Goal: Information Seeking & Learning: Learn about a topic

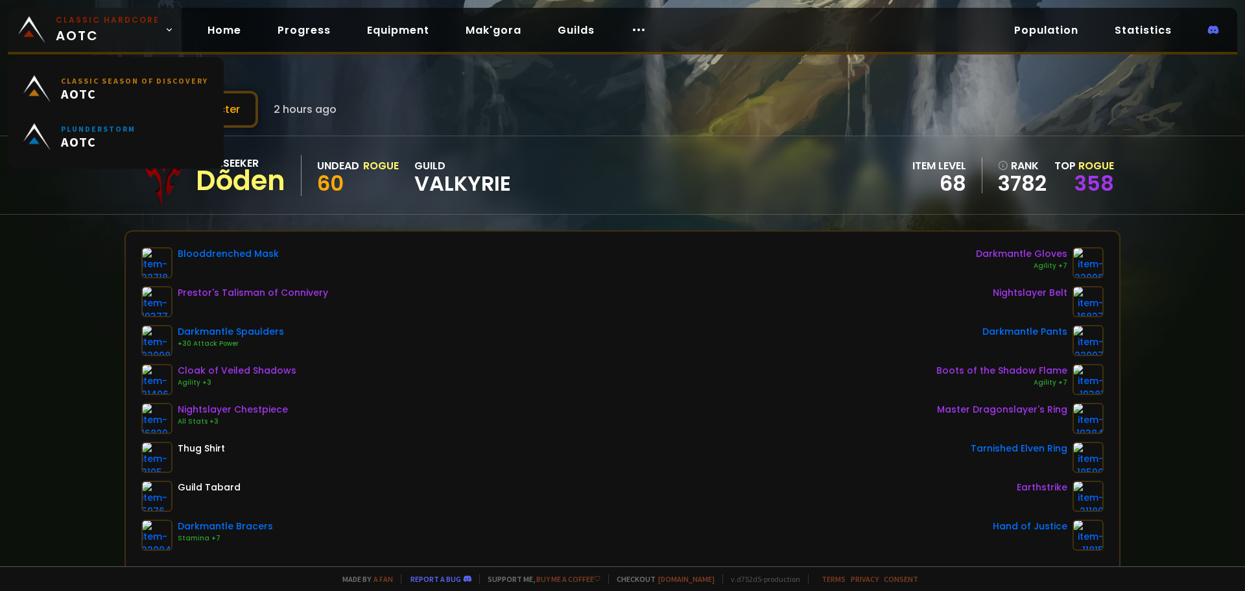
click at [108, 33] on span "Classic Hardcore AOTC" at bounding box center [108, 29] width 104 height 31
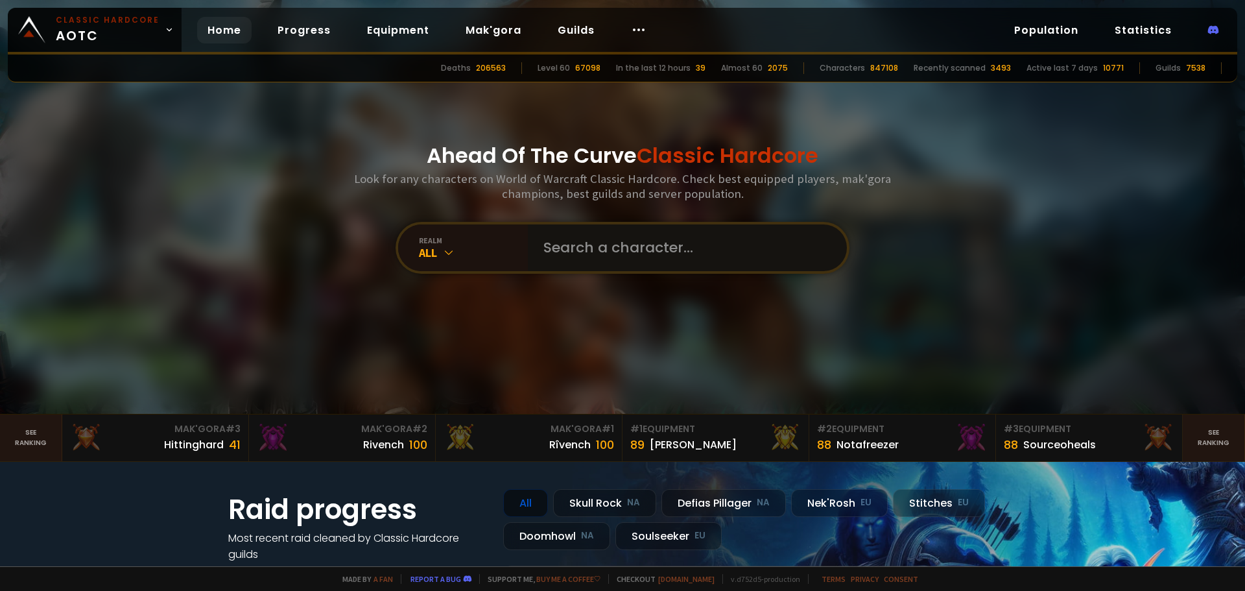
click at [607, 248] on input "text" at bounding box center [684, 247] width 296 height 47
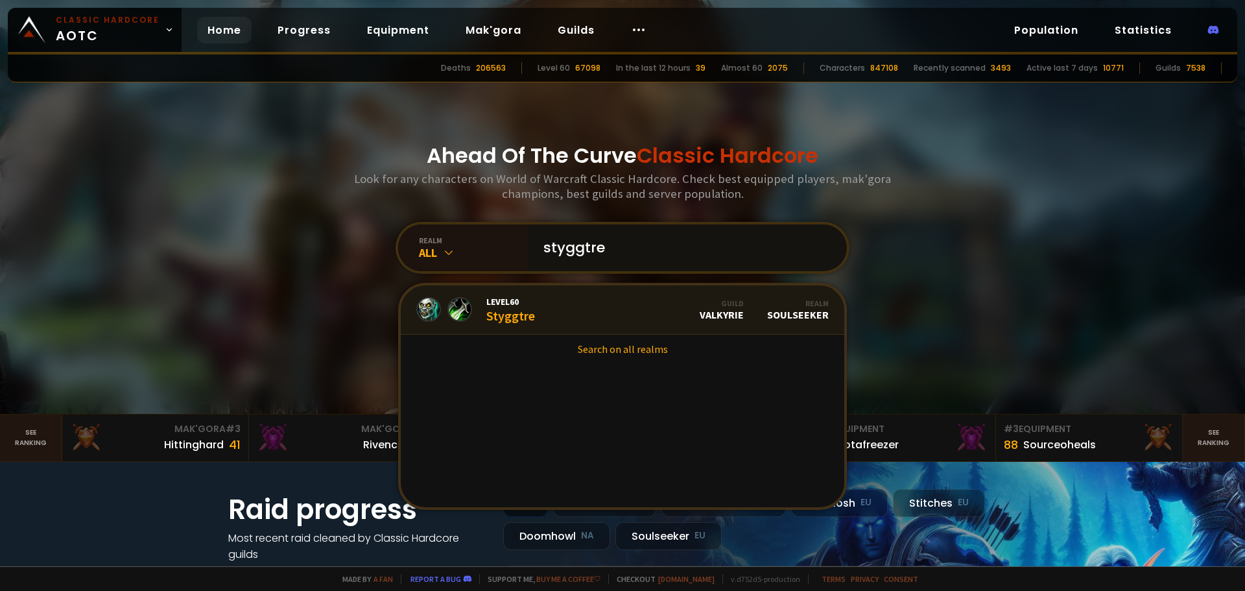
type input "styggtre"
click at [539, 310] on link "Level 60 Styggtre Guild Valkyrie Realm Soulseeker" at bounding box center [623, 309] width 444 height 49
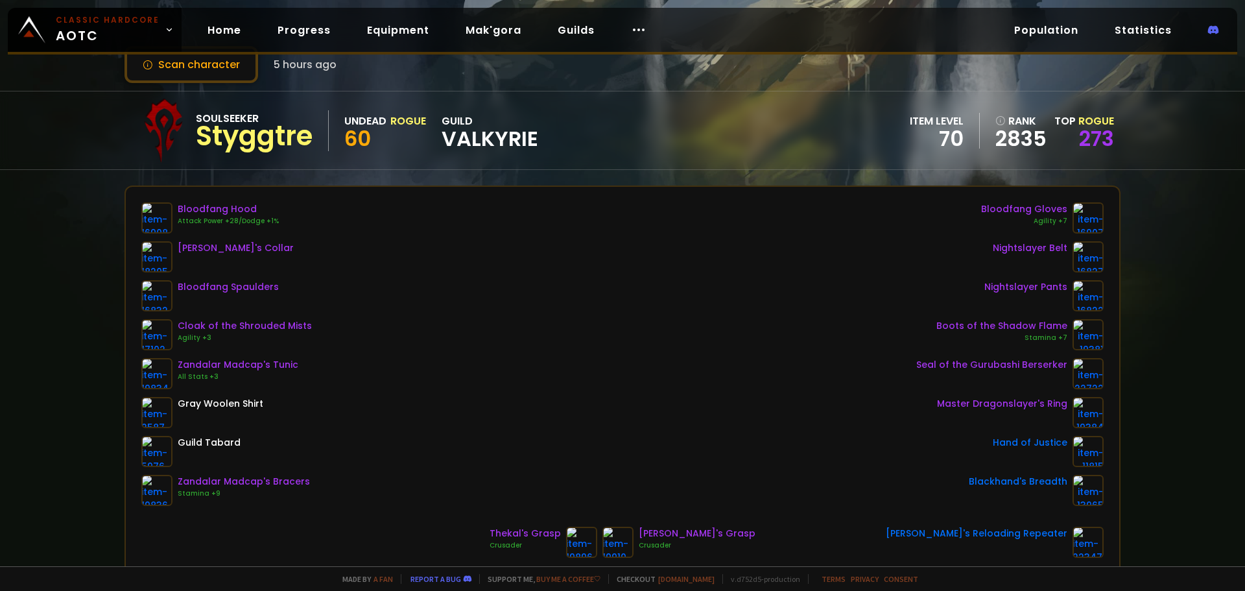
scroll to position [45, 0]
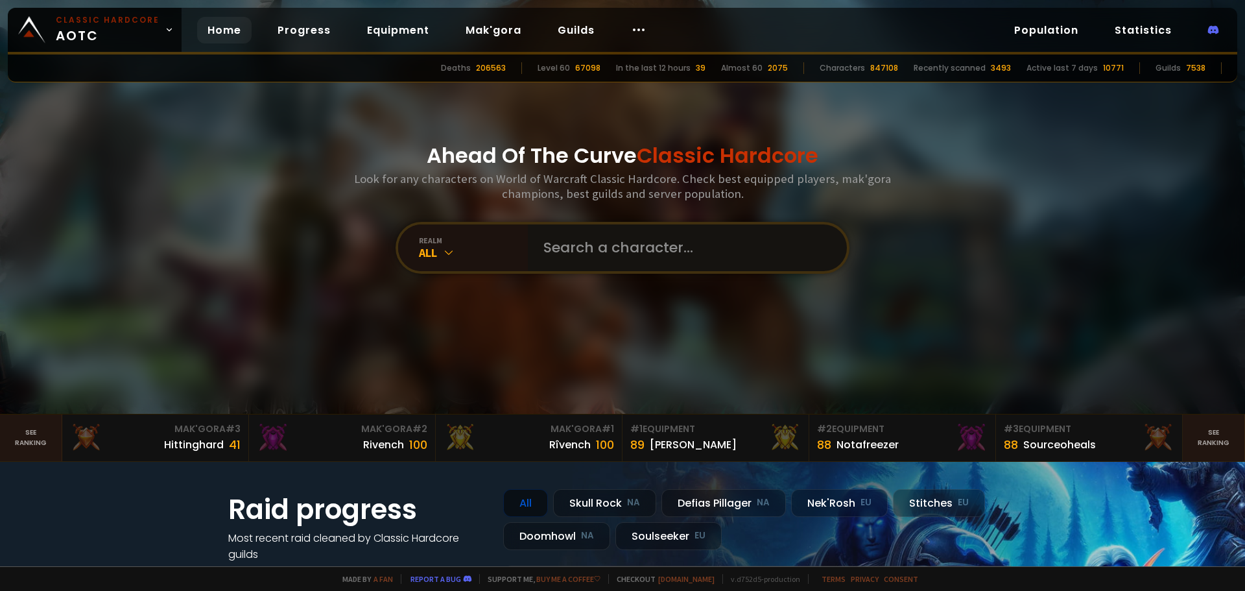
click at [554, 250] on input "text" at bounding box center [684, 247] width 296 height 47
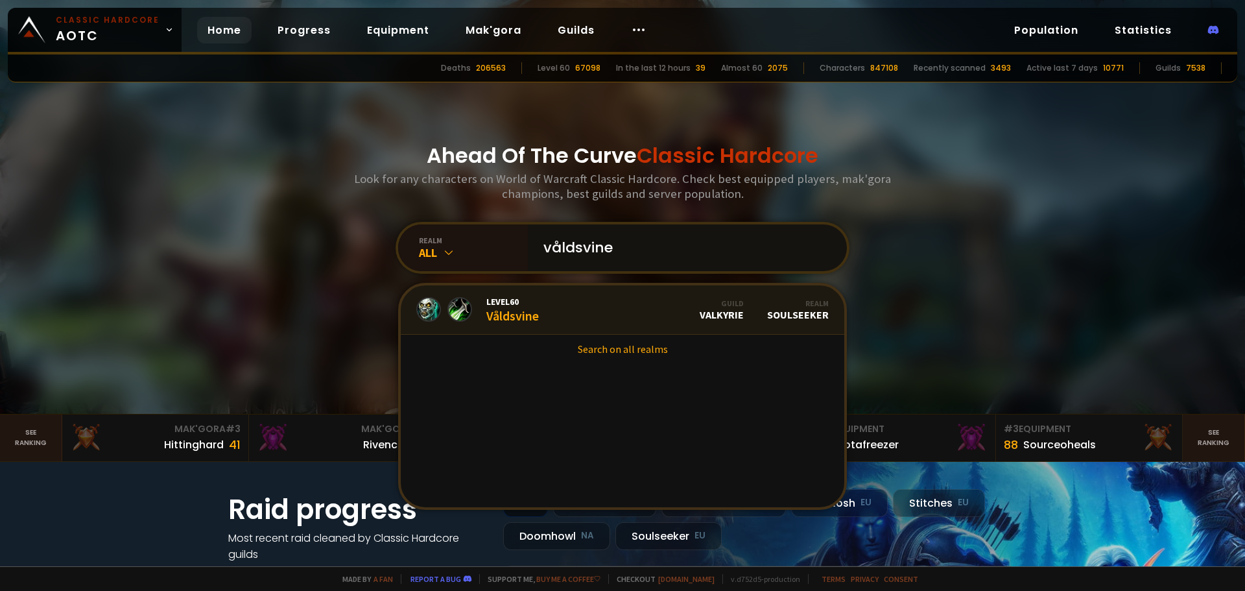
type input "våldsvine"
click at [507, 304] on span "Level 60" at bounding box center [512, 302] width 53 height 12
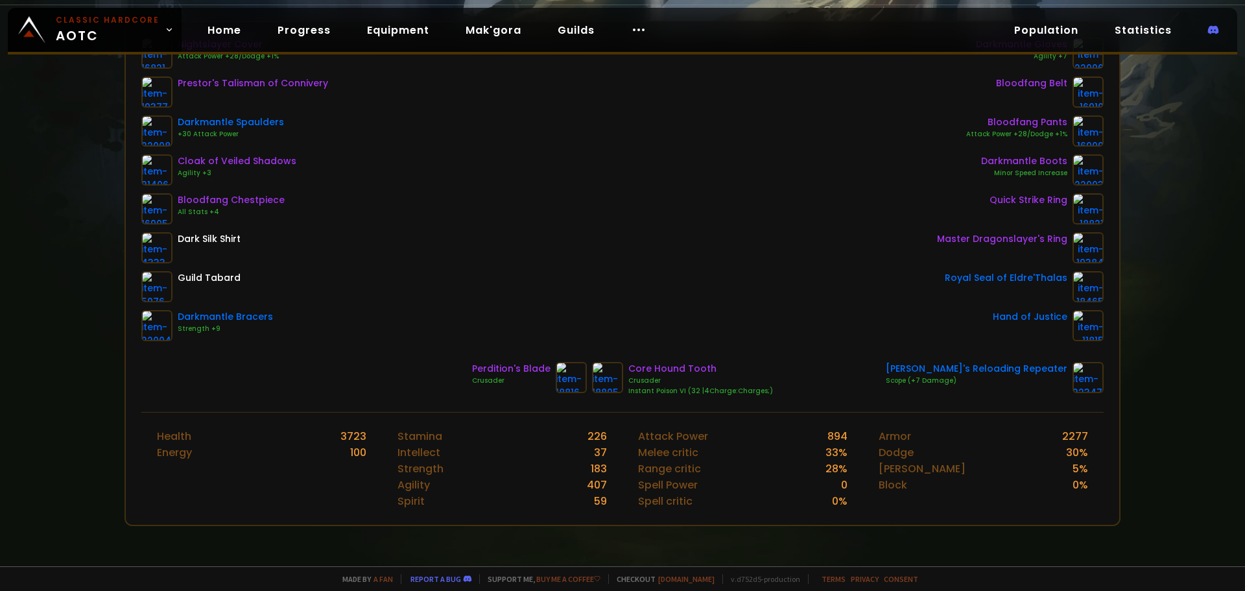
scroll to position [209, 0]
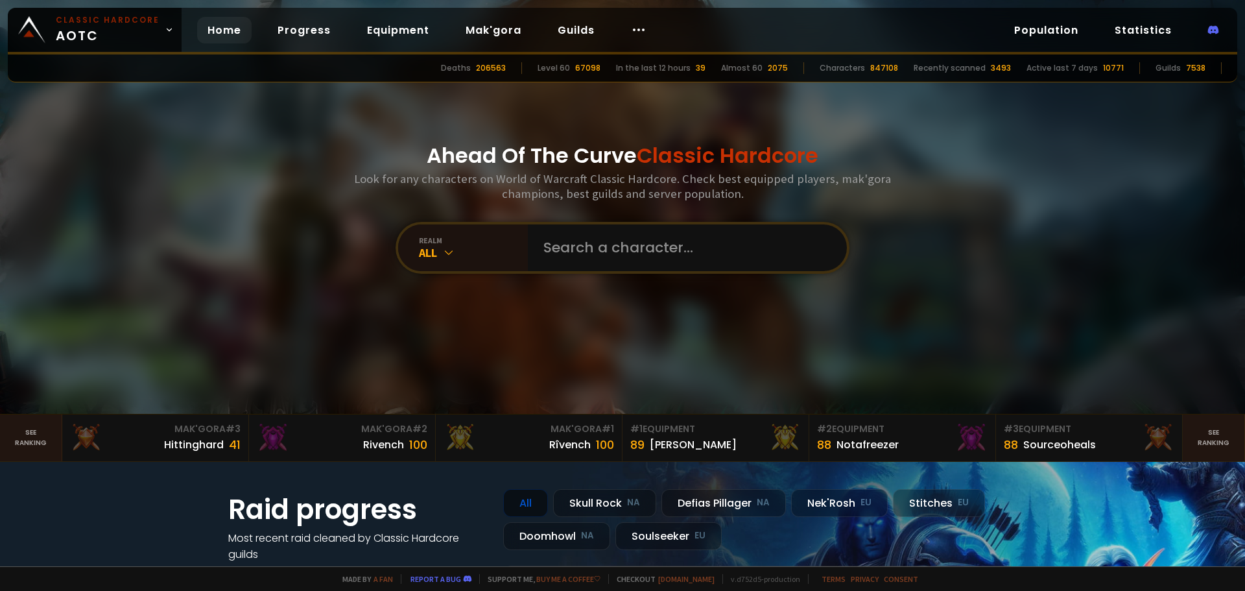
click at [195, 383] on div at bounding box center [622, 207] width 1245 height 414
click at [303, 29] on link "Progress" at bounding box center [304, 30] width 74 height 27
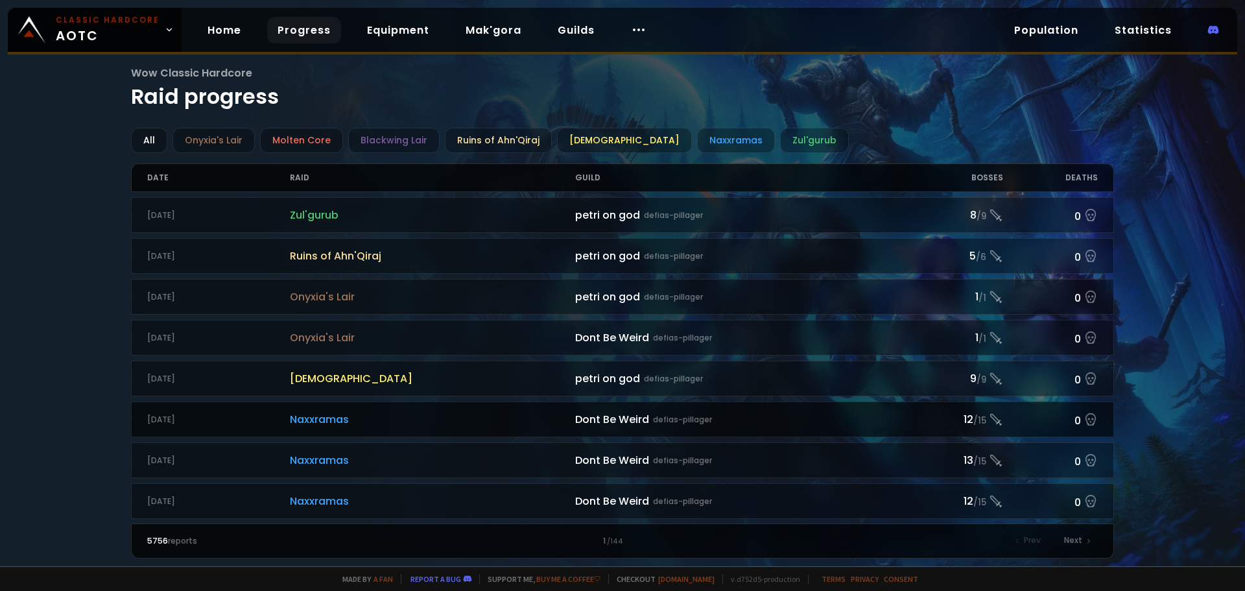
click at [311, 421] on span "Naxxramas" at bounding box center [432, 419] width 285 height 16
